Goal: Transaction & Acquisition: Download file/media

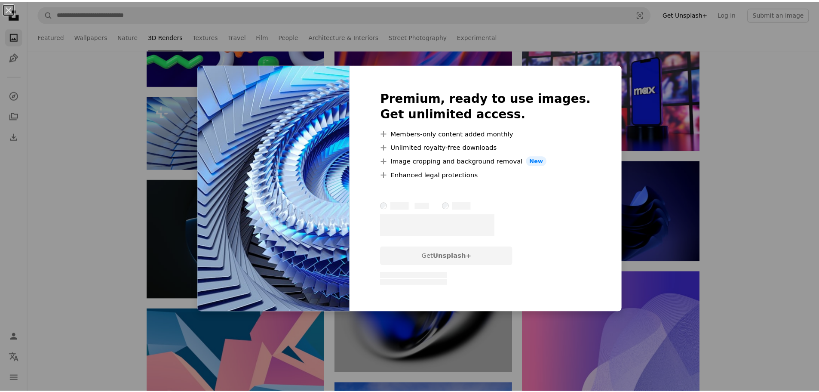
scroll to position [22691, 0]
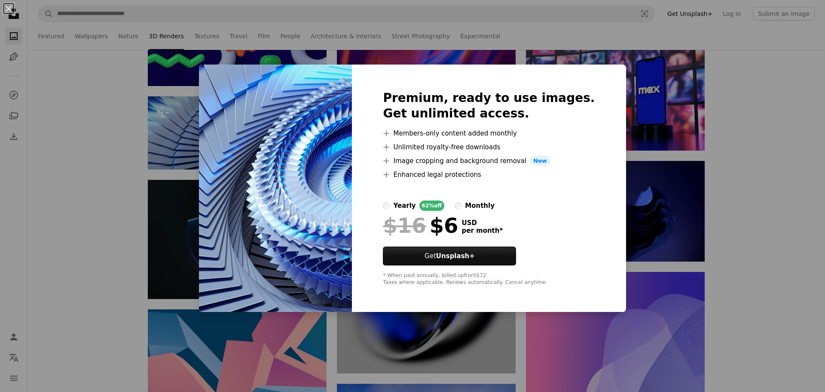
click at [102, 182] on div "An X shape Premium, ready to use images. Get unlimited access. A plus sign Memb…" at bounding box center [412, 196] width 825 height 392
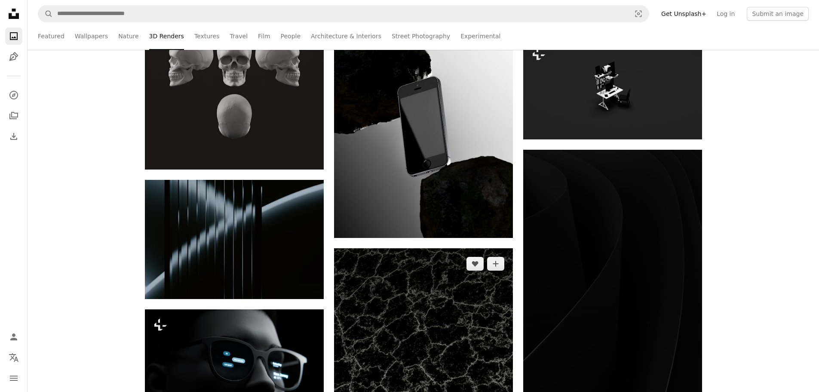
scroll to position [27247, 0]
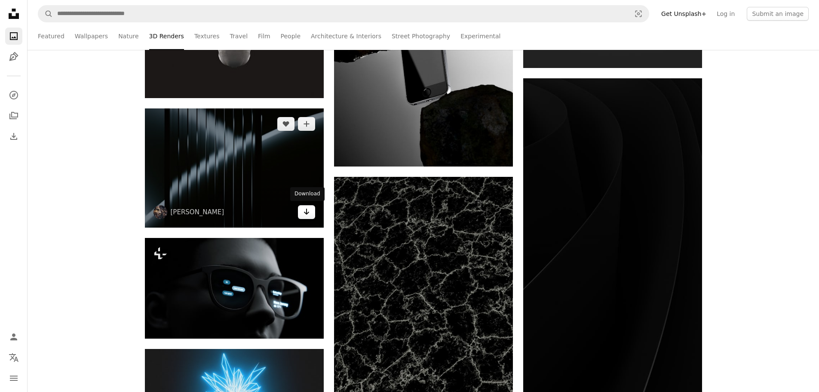
click at [300, 213] on link "Arrow pointing down" at bounding box center [306, 212] width 17 height 14
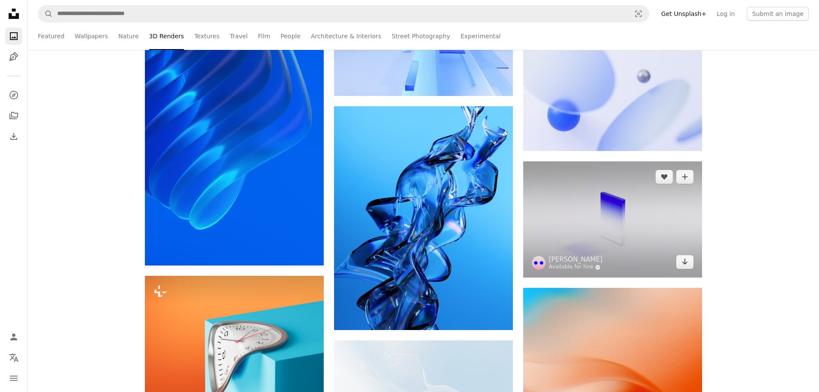
scroll to position [28020, 0]
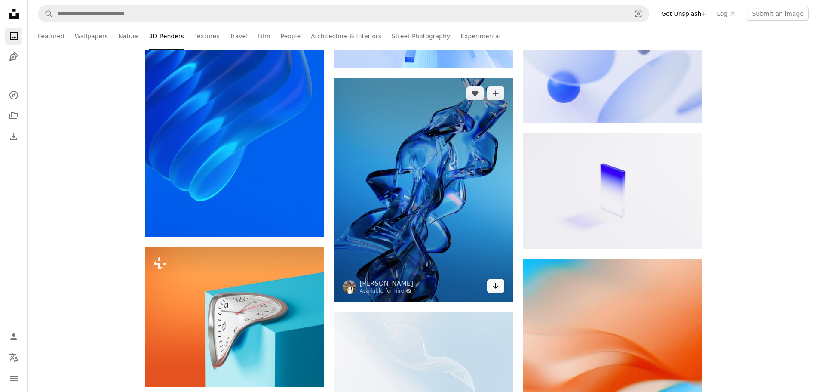
click at [494, 287] on icon "Arrow pointing down" at bounding box center [495, 285] width 7 height 10
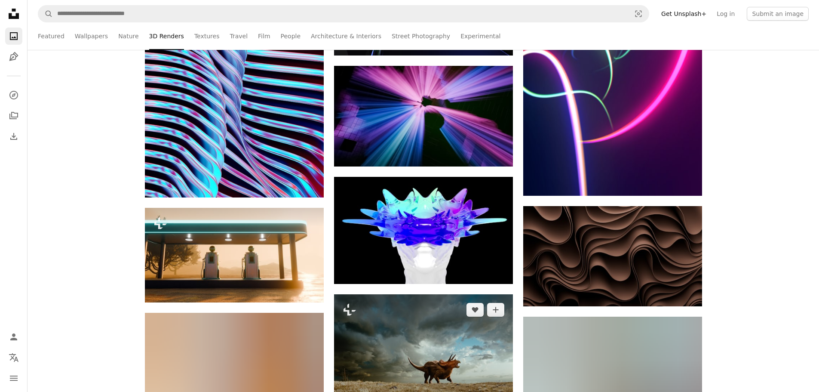
scroll to position [44179, 0]
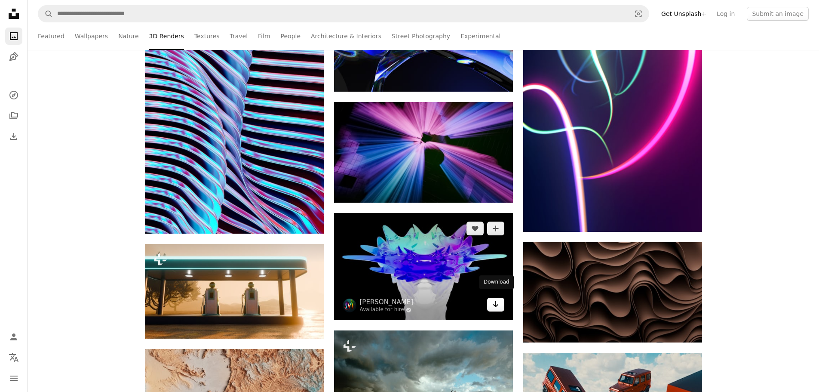
click at [494, 301] on icon "Arrow pointing down" at bounding box center [495, 304] width 7 height 10
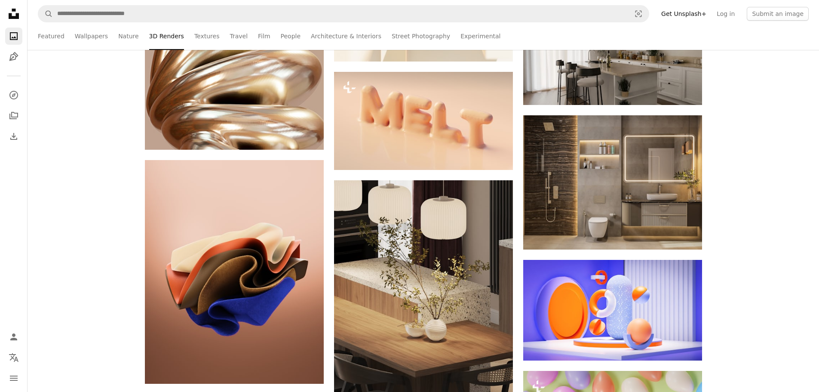
scroll to position [47660, 0]
